Goal: Navigation & Orientation: Find specific page/section

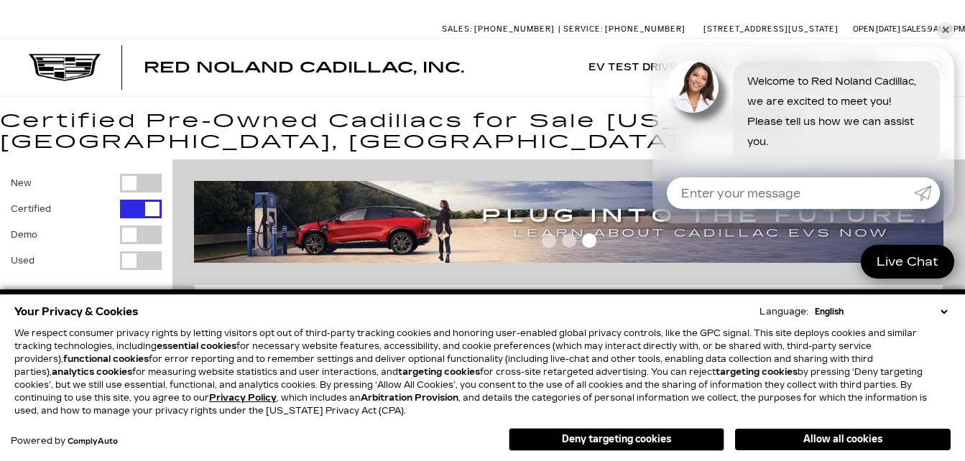
click at [816, 438] on button "Allow all cookies" at bounding box center [843, 440] width 216 height 22
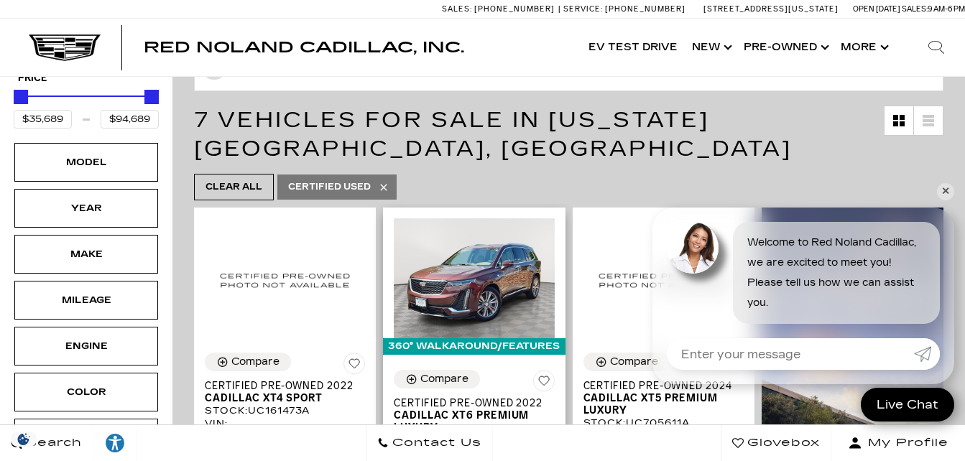
scroll to position [288, 0]
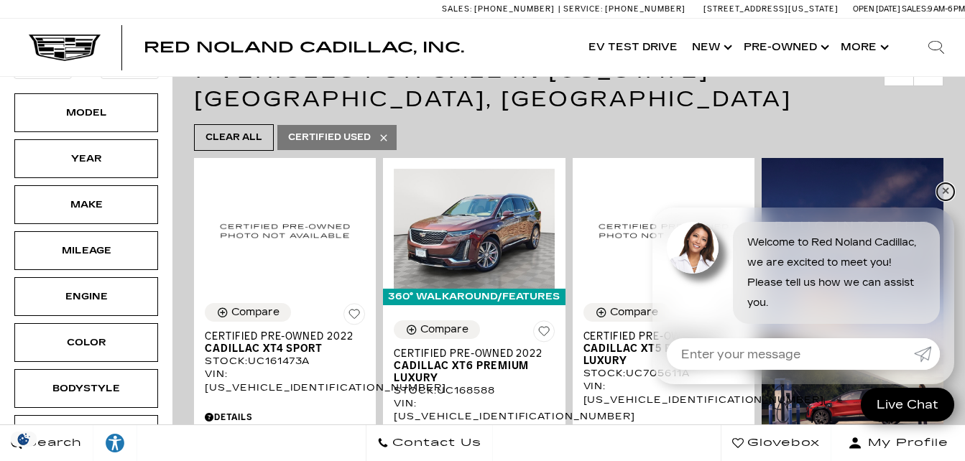
click at [947, 190] on link "✕" at bounding box center [945, 191] width 17 height 17
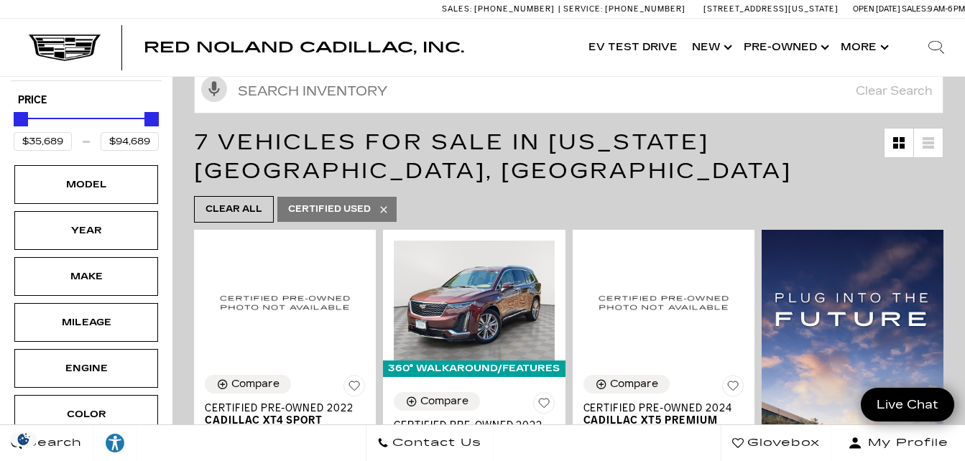
scroll to position [0, 0]
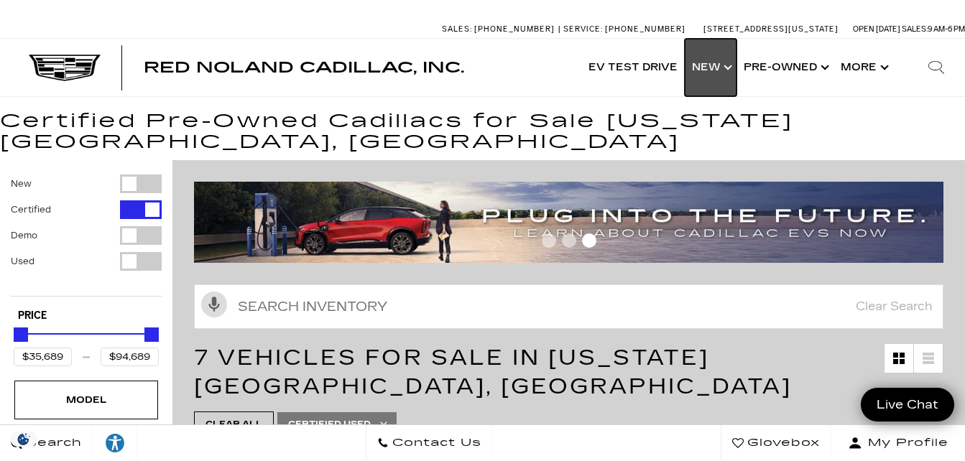
click at [716, 70] on link "Show New" at bounding box center [711, 68] width 52 height 58
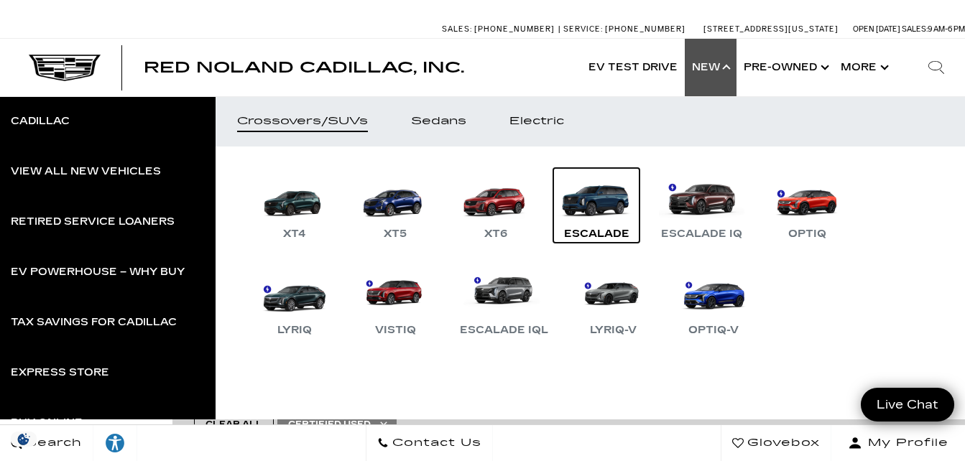
click at [610, 221] on link "Escalade" at bounding box center [596, 205] width 86 height 75
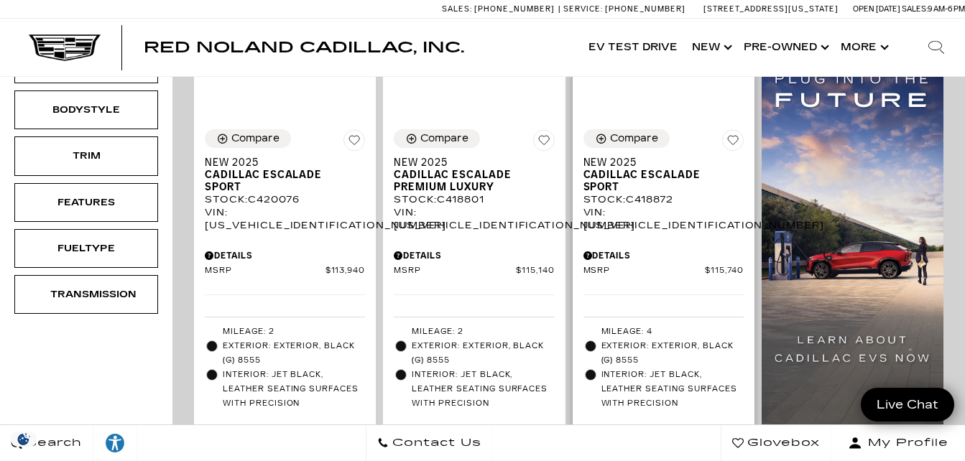
scroll to position [259, 0]
